Goal: Task Accomplishment & Management: Use online tool/utility

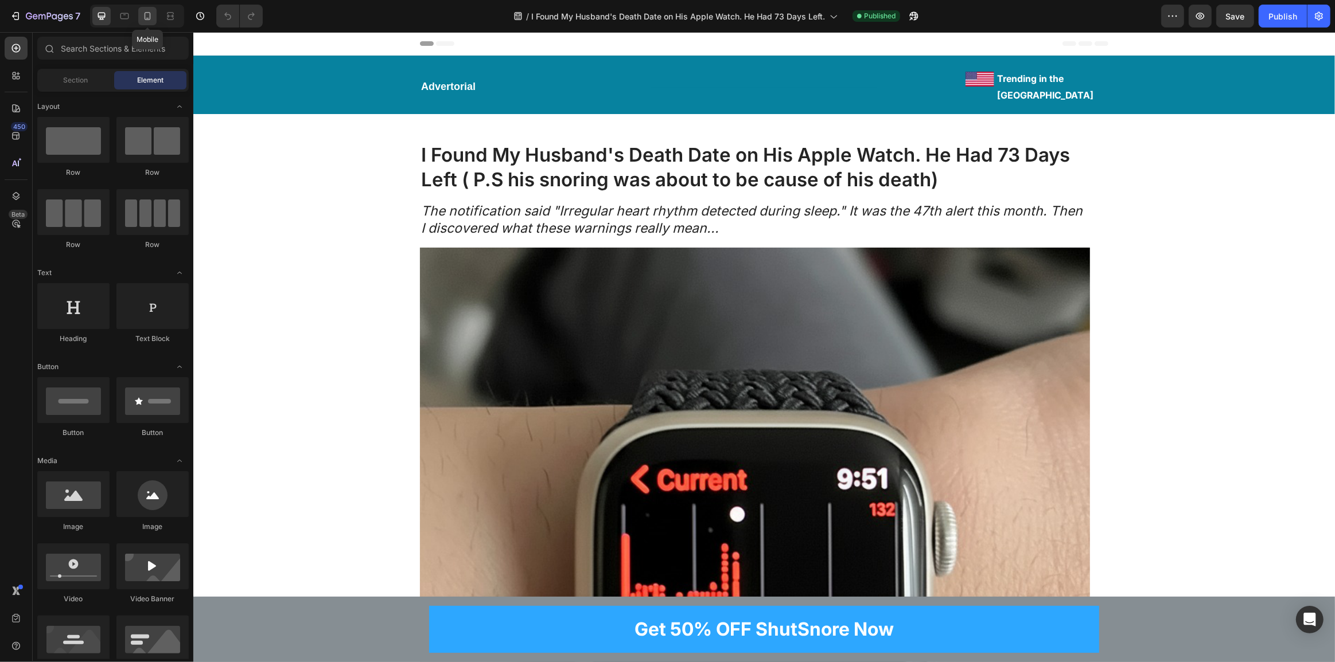
click at [148, 18] on icon at bounding box center [148, 16] width 6 height 8
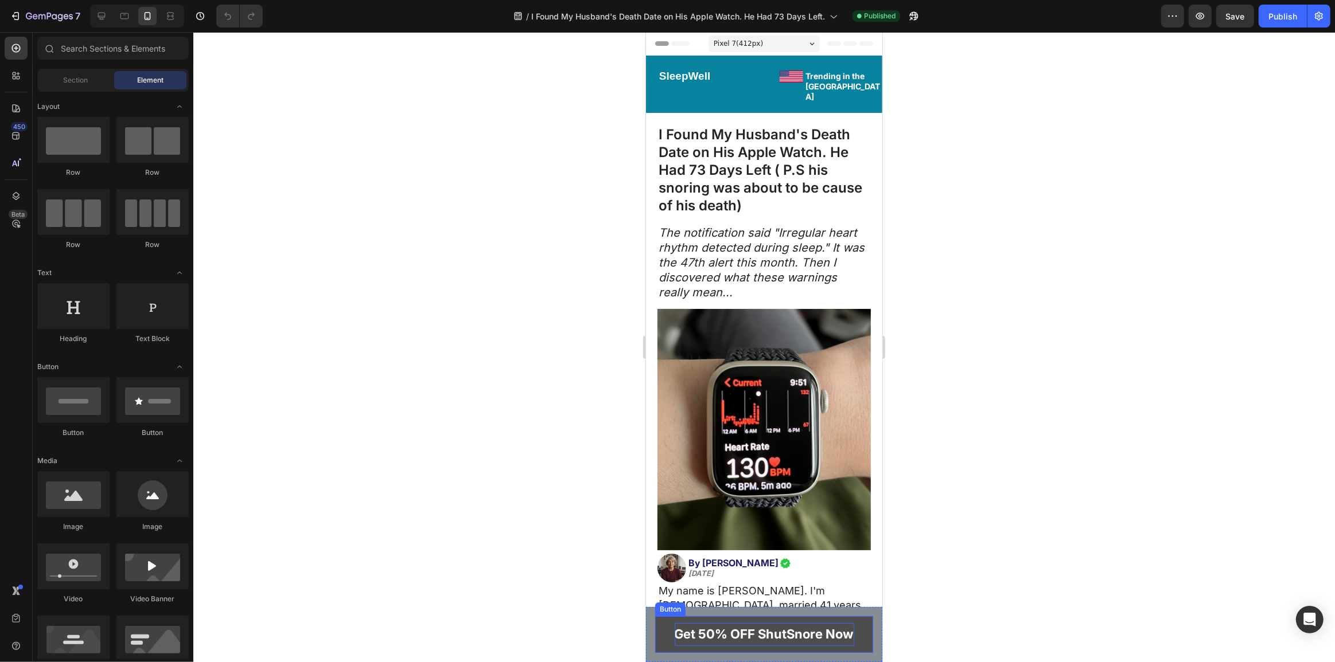
click at [787, 637] on p "Get 50% OFF ShutSnore Now" at bounding box center [764, 634] width 180 height 23
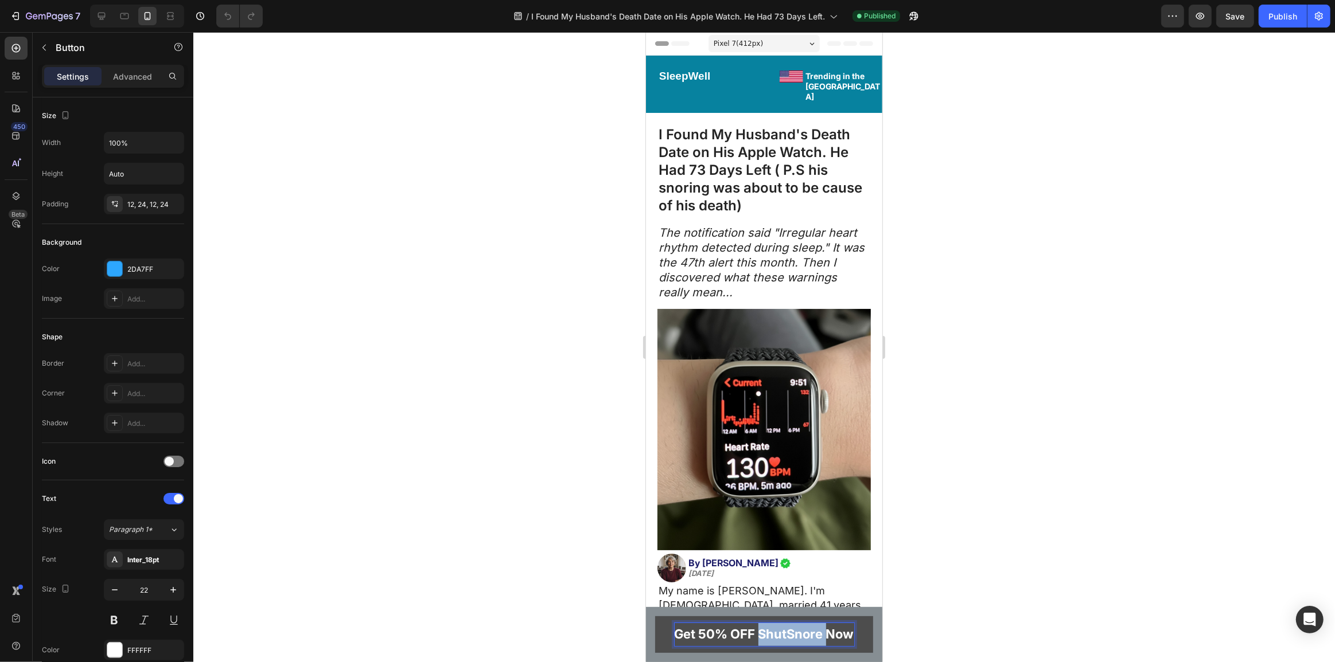
click at [787, 637] on p "Get 50% OFF ShutSnore Now" at bounding box center [764, 634] width 180 height 23
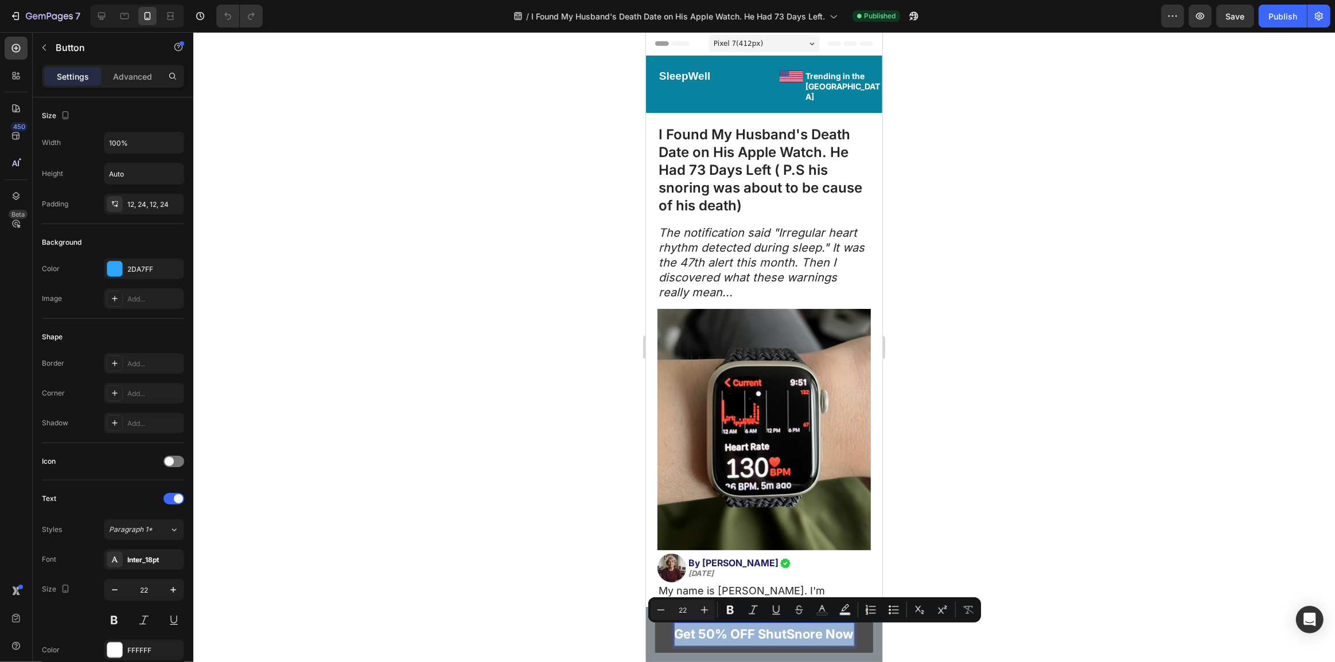
click at [787, 637] on p "Get 50% OFF ShutSnore Now" at bounding box center [764, 634] width 180 height 23
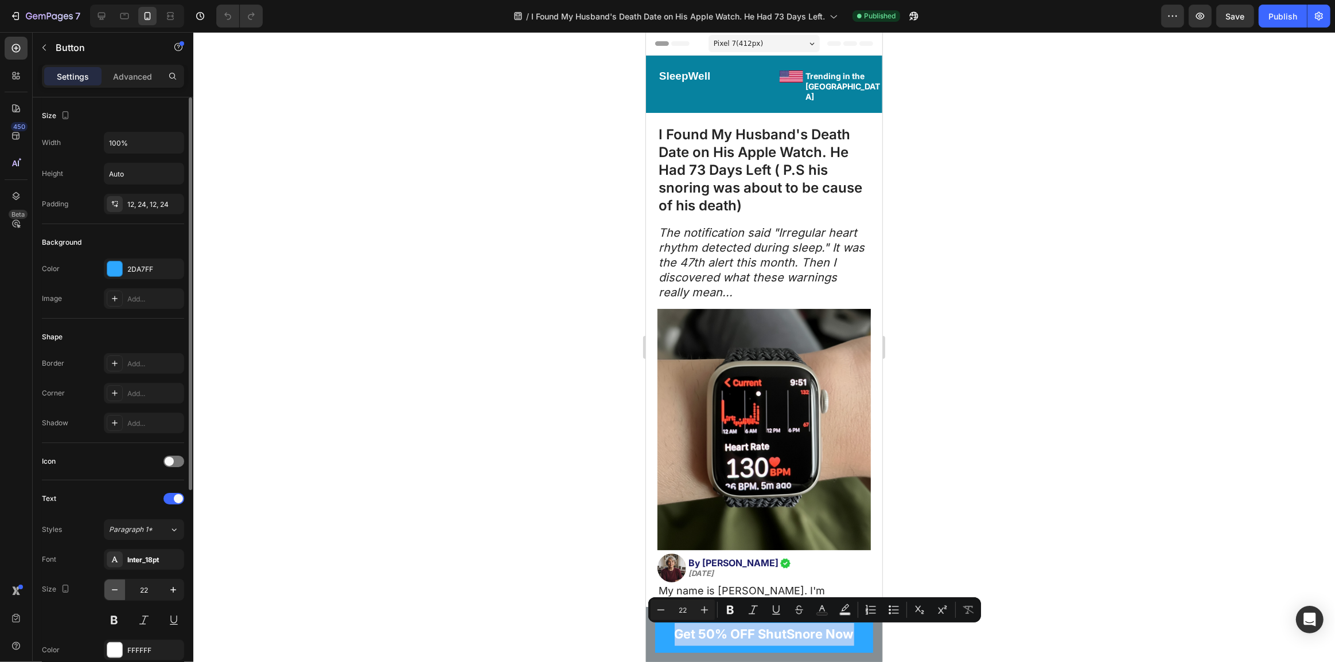
click at [113, 590] on icon "button" at bounding box center [115, 590] width 6 height 1
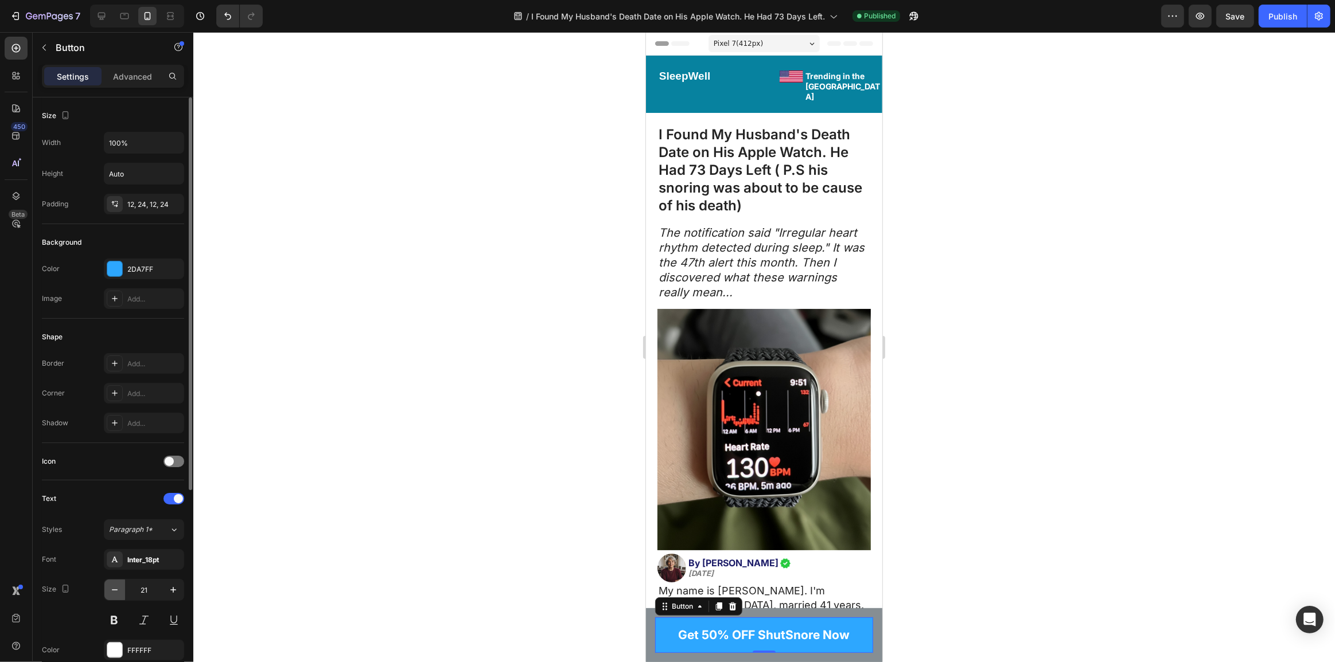
click at [113, 590] on icon "button" at bounding box center [115, 590] width 6 height 1
type input "17"
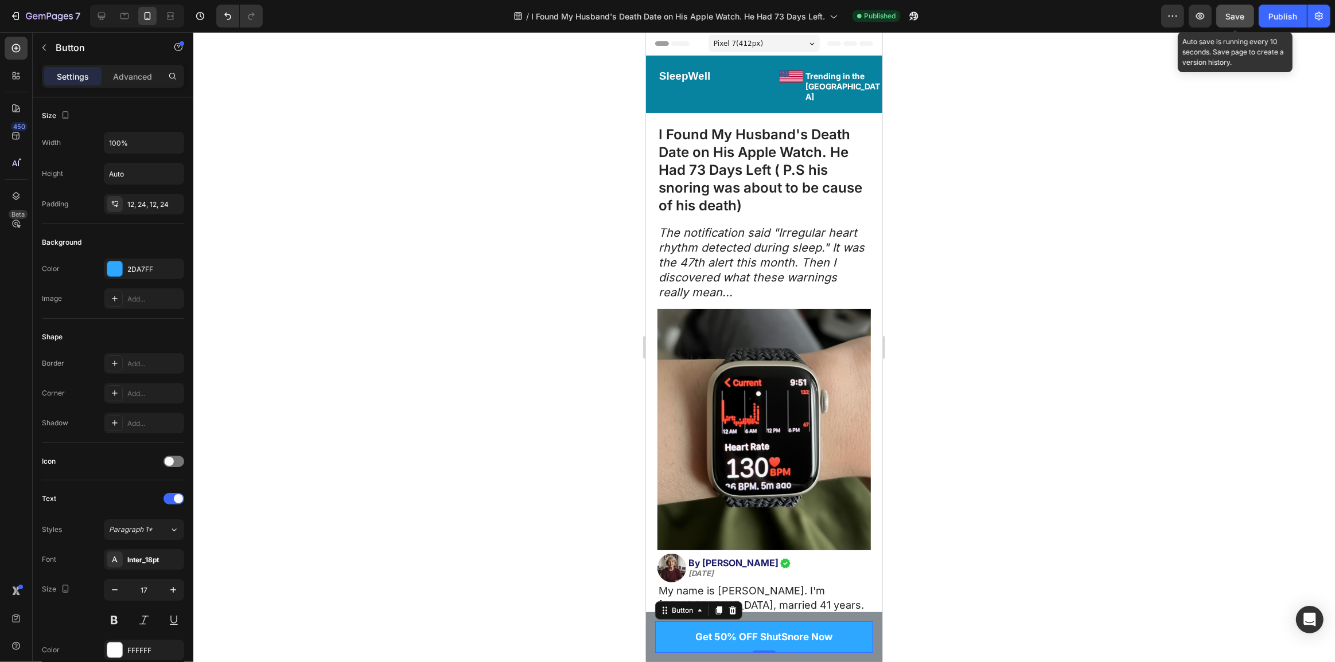
click at [1229, 5] on button "Save" at bounding box center [1235, 16] width 38 height 23
click at [1257, 20] on div "Preview Publish" at bounding box center [1245, 16] width 169 height 23
click at [1269, 17] on div "Publish" at bounding box center [1282, 16] width 29 height 12
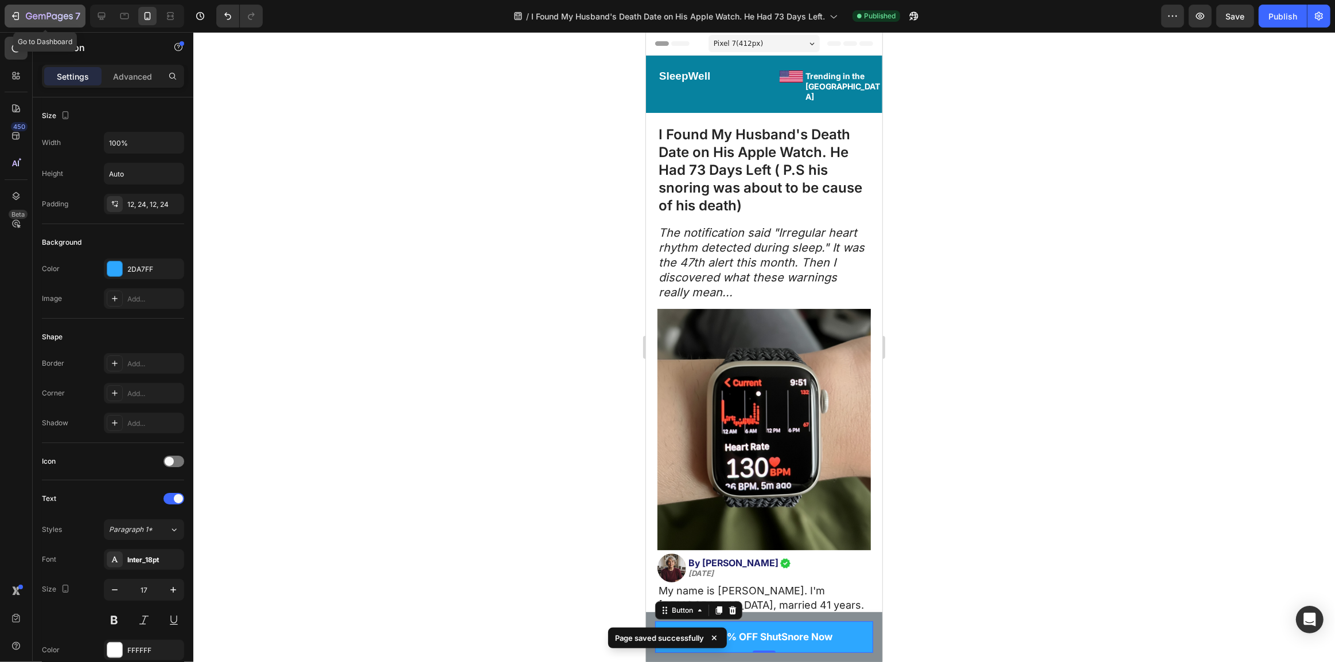
click at [6, 13] on button "7" at bounding box center [45, 16] width 81 height 23
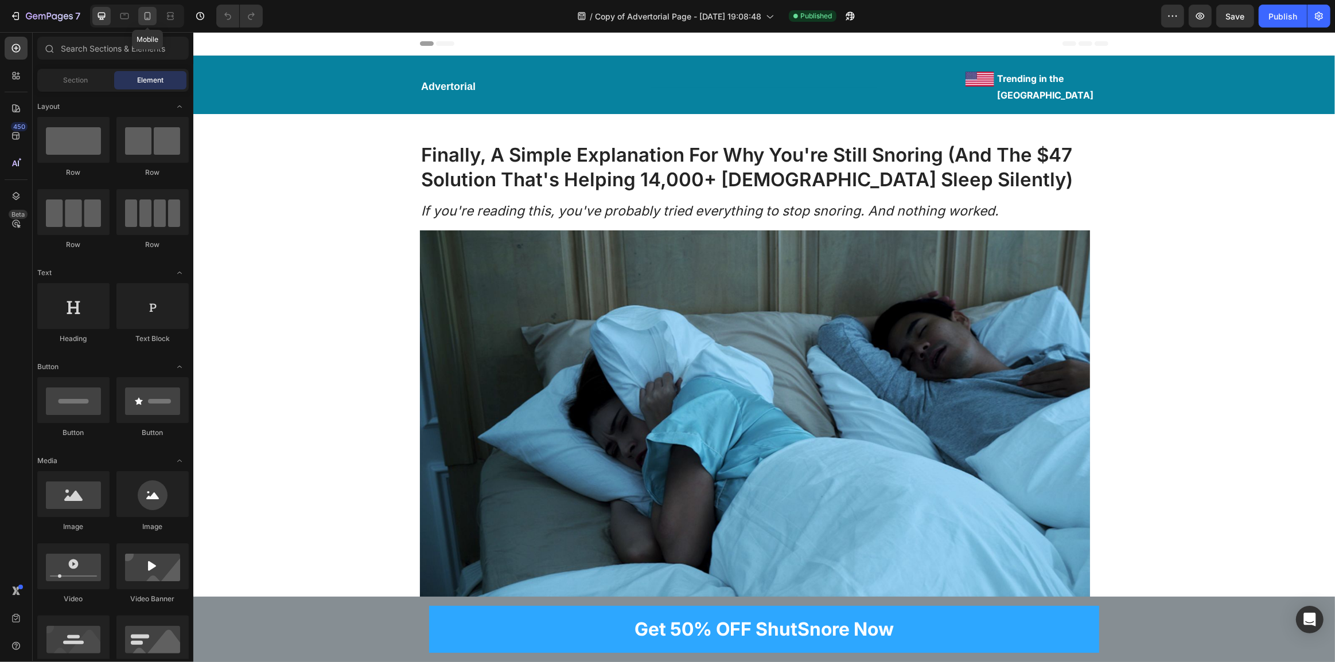
click at [147, 13] on icon at bounding box center [147, 15] width 11 height 11
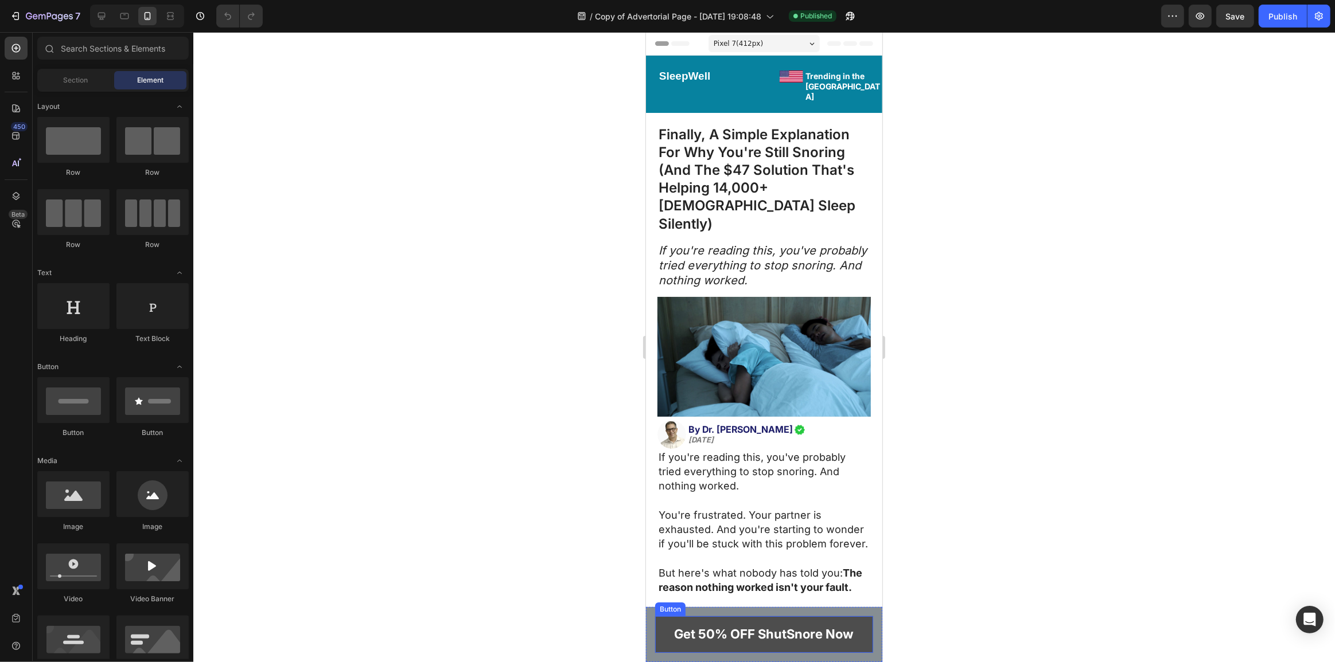
click at [740, 651] on link "Get 50% OFF ShutSnore Now" at bounding box center [763, 635] width 218 height 37
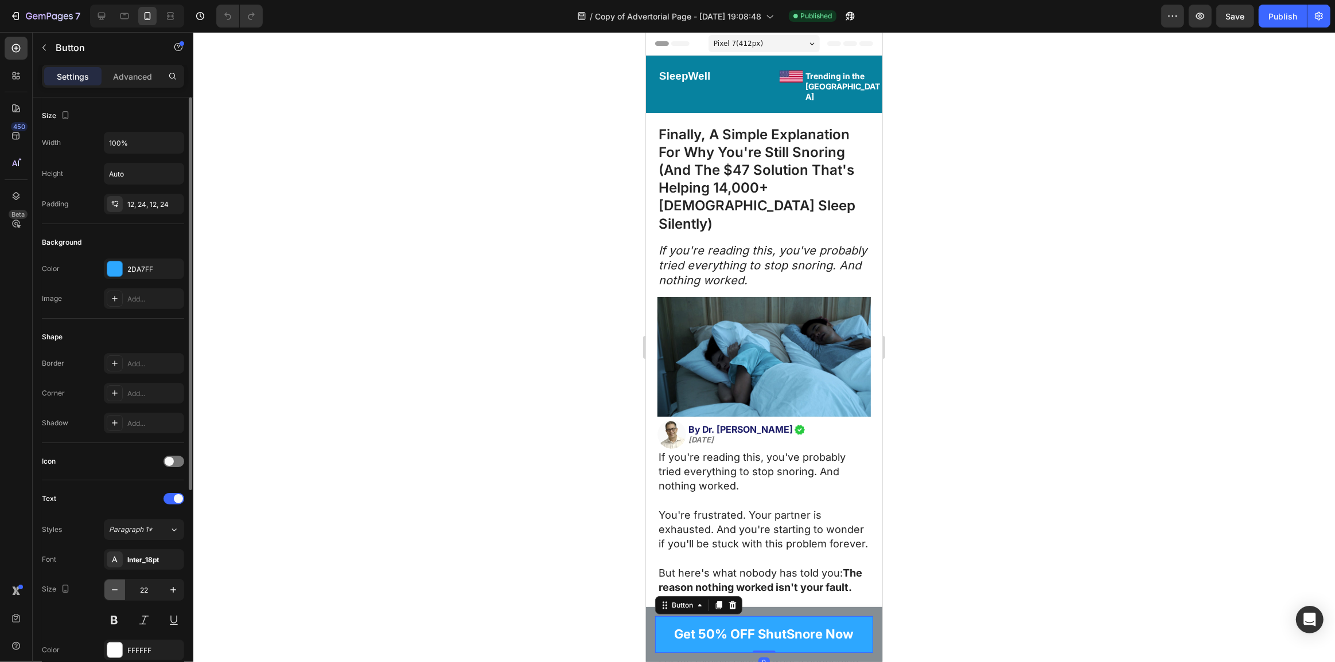
click at [115, 588] on icon "button" at bounding box center [114, 589] width 11 height 11
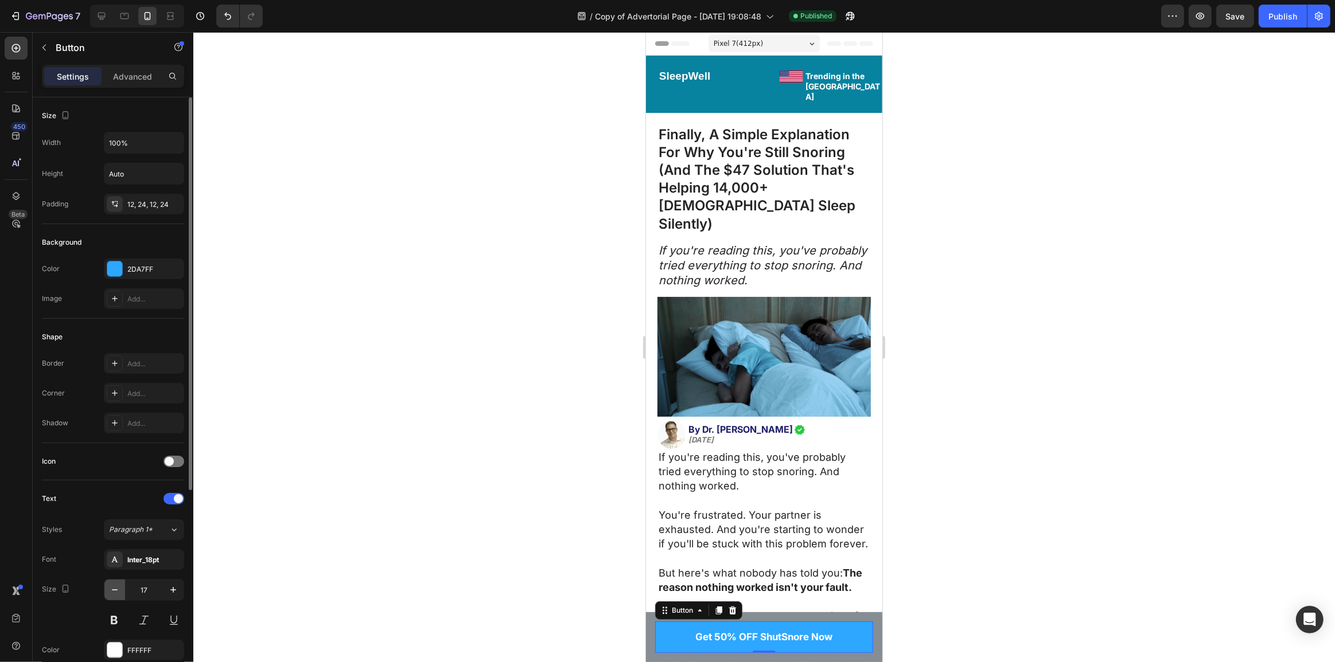
click at [115, 588] on icon "button" at bounding box center [114, 589] width 11 height 11
click at [172, 590] on icon "button" at bounding box center [172, 589] width 11 height 11
type input "17"
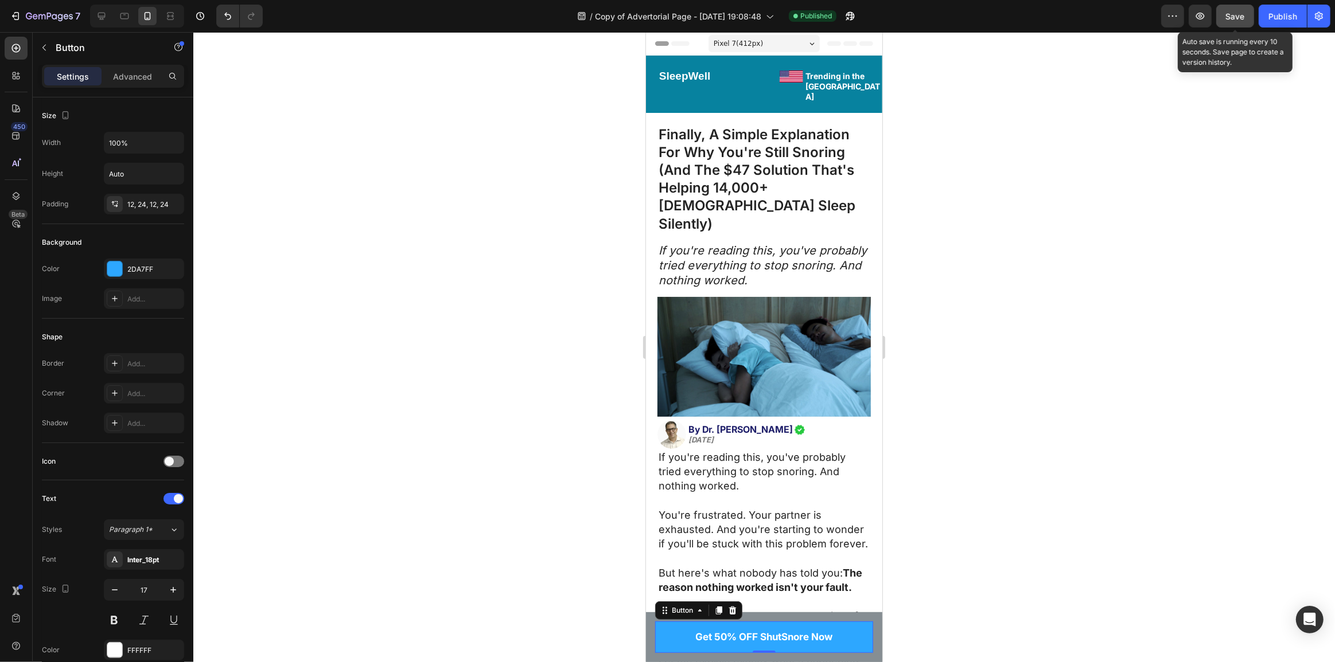
click at [1233, 13] on span "Save" at bounding box center [1235, 16] width 19 height 10
click at [1277, 17] on div "Publish" at bounding box center [1282, 16] width 29 height 12
click at [11, 14] on icon "button" at bounding box center [15, 15] width 11 height 11
